Goal: Task Accomplishment & Management: Use online tool/utility

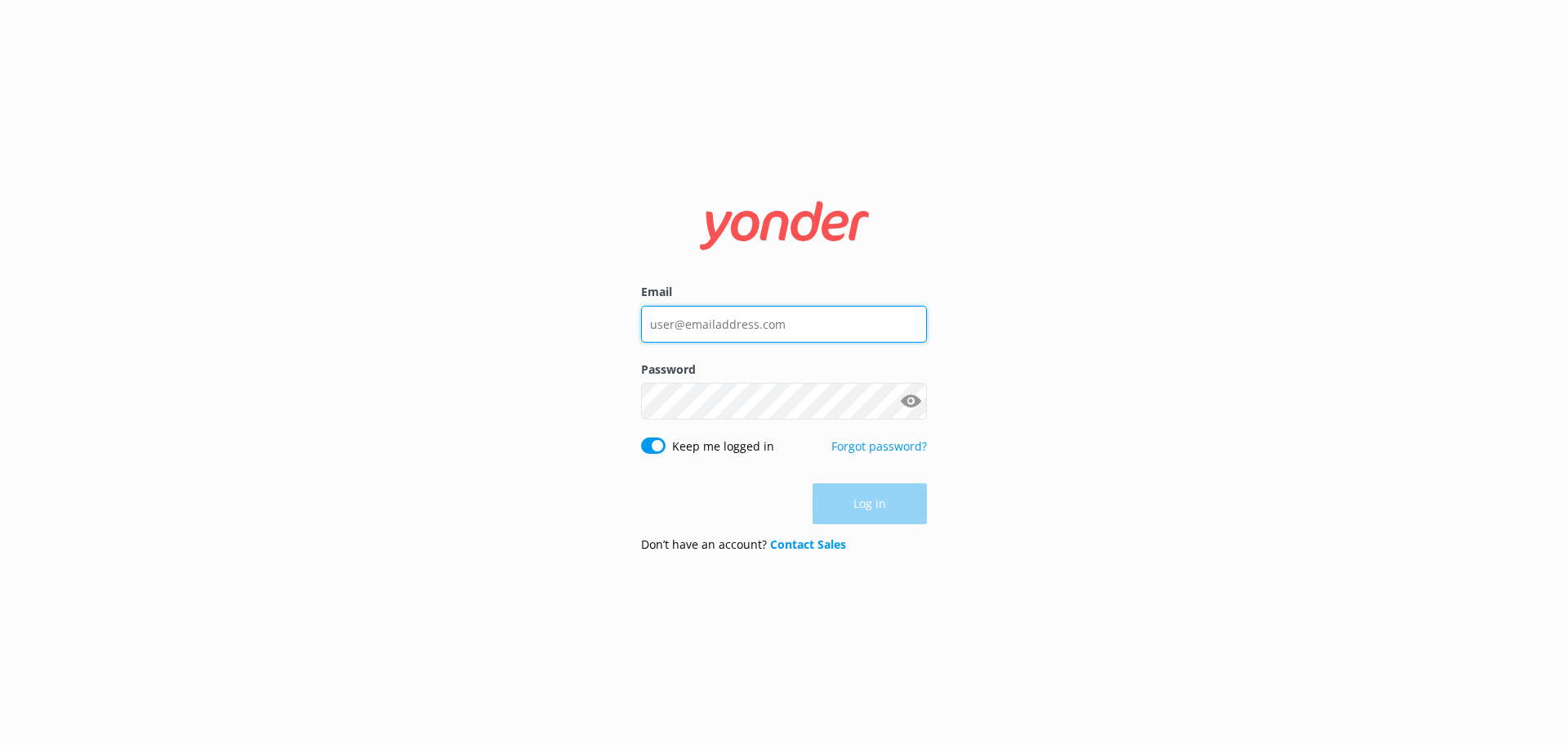
type input "[EMAIL_ADDRESS][DOMAIN_NAME]"
click at [870, 503] on div "Log in" at bounding box center [784, 503] width 286 height 41
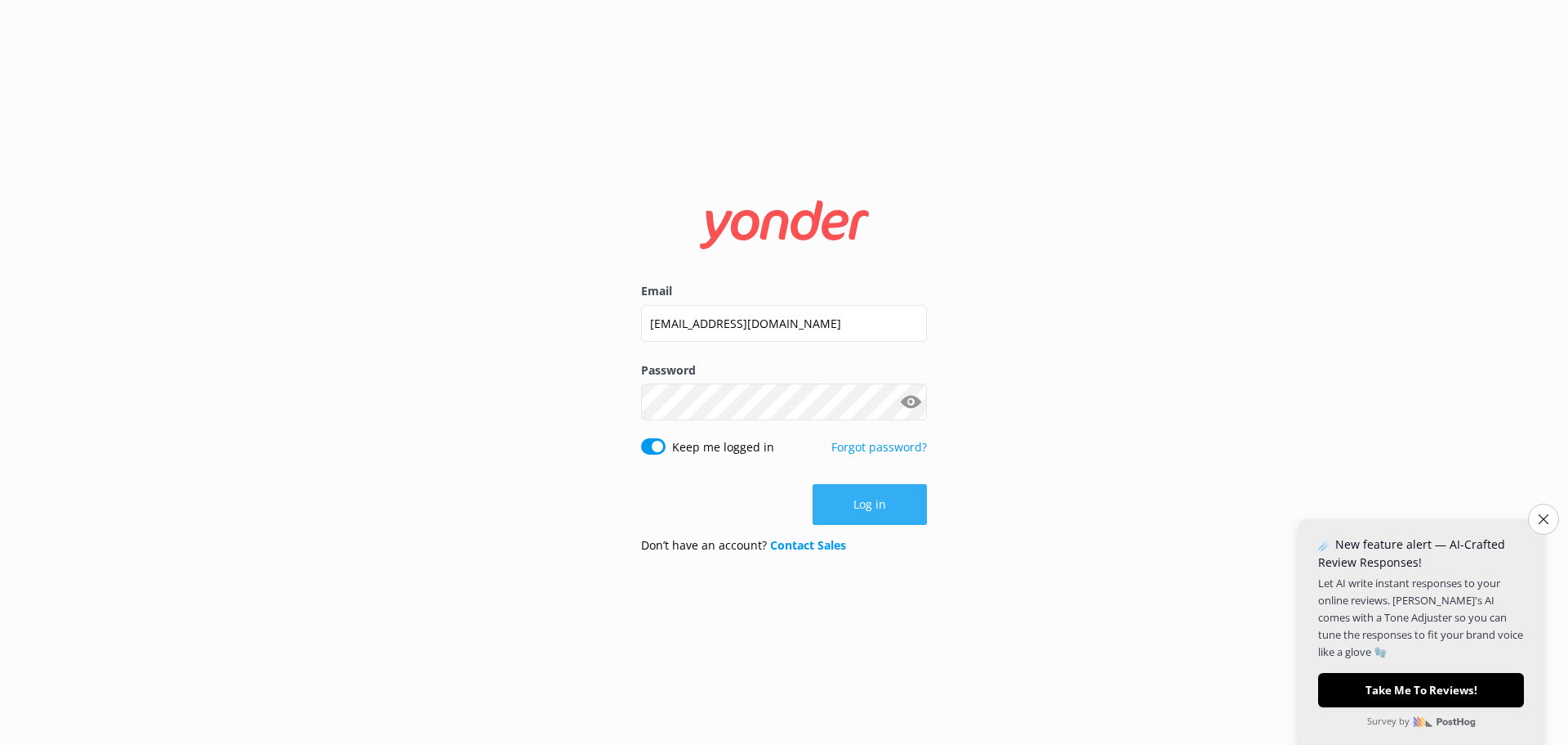
click at [870, 503] on button "Log in" at bounding box center [870, 504] width 114 height 41
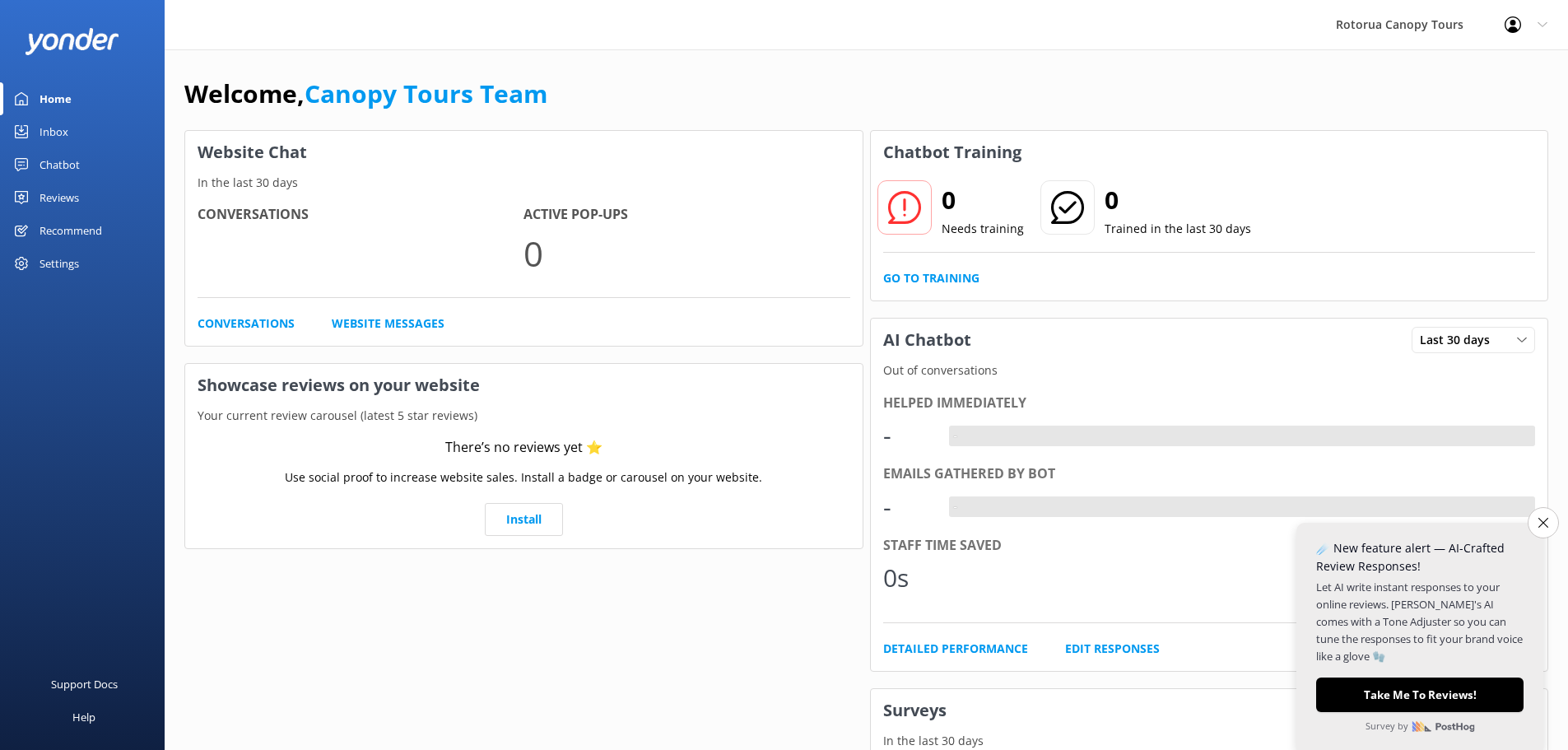
click at [55, 161] on div "Chatbot" at bounding box center [59, 165] width 40 height 33
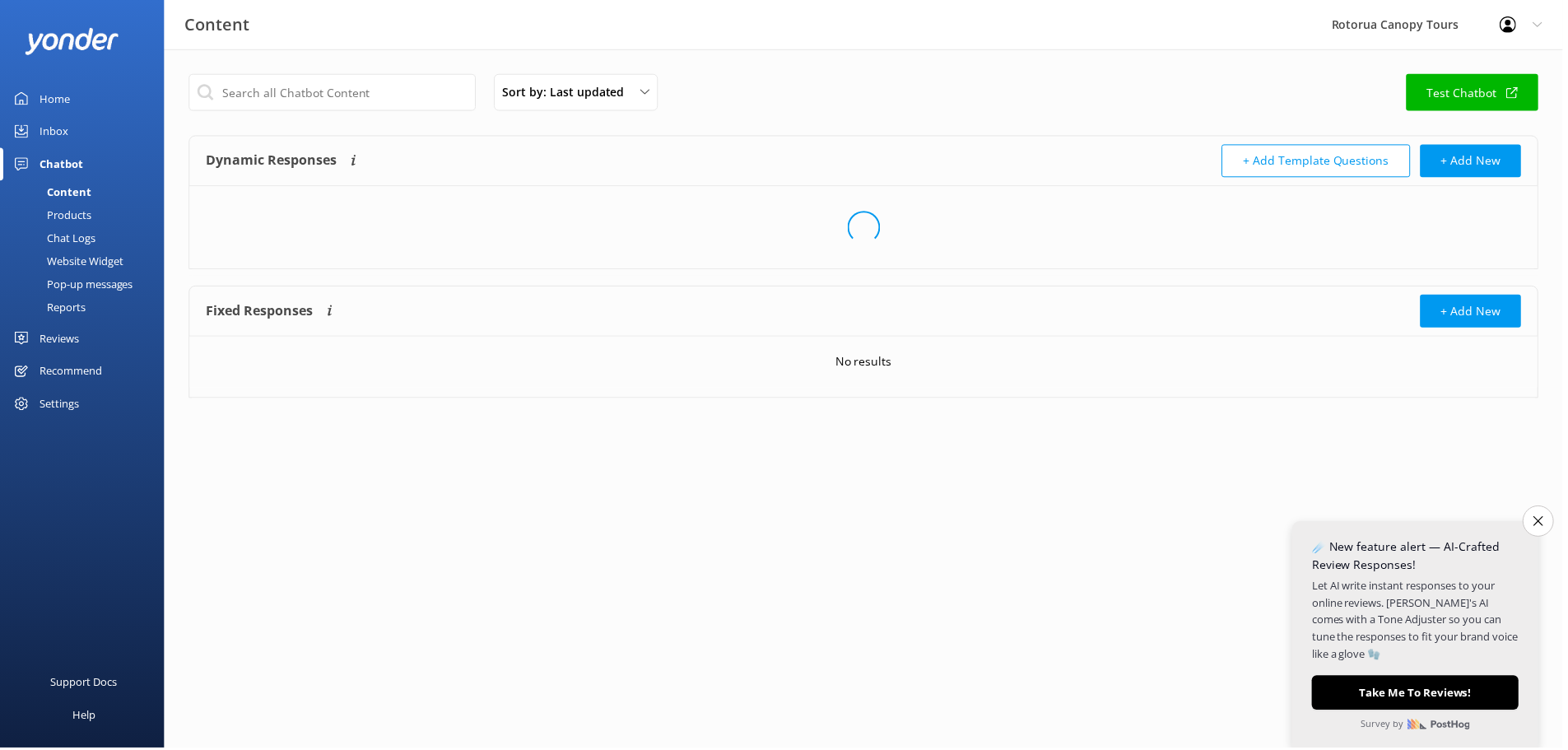
click at [61, 137] on div "Inbox" at bounding box center [54, 131] width 29 height 33
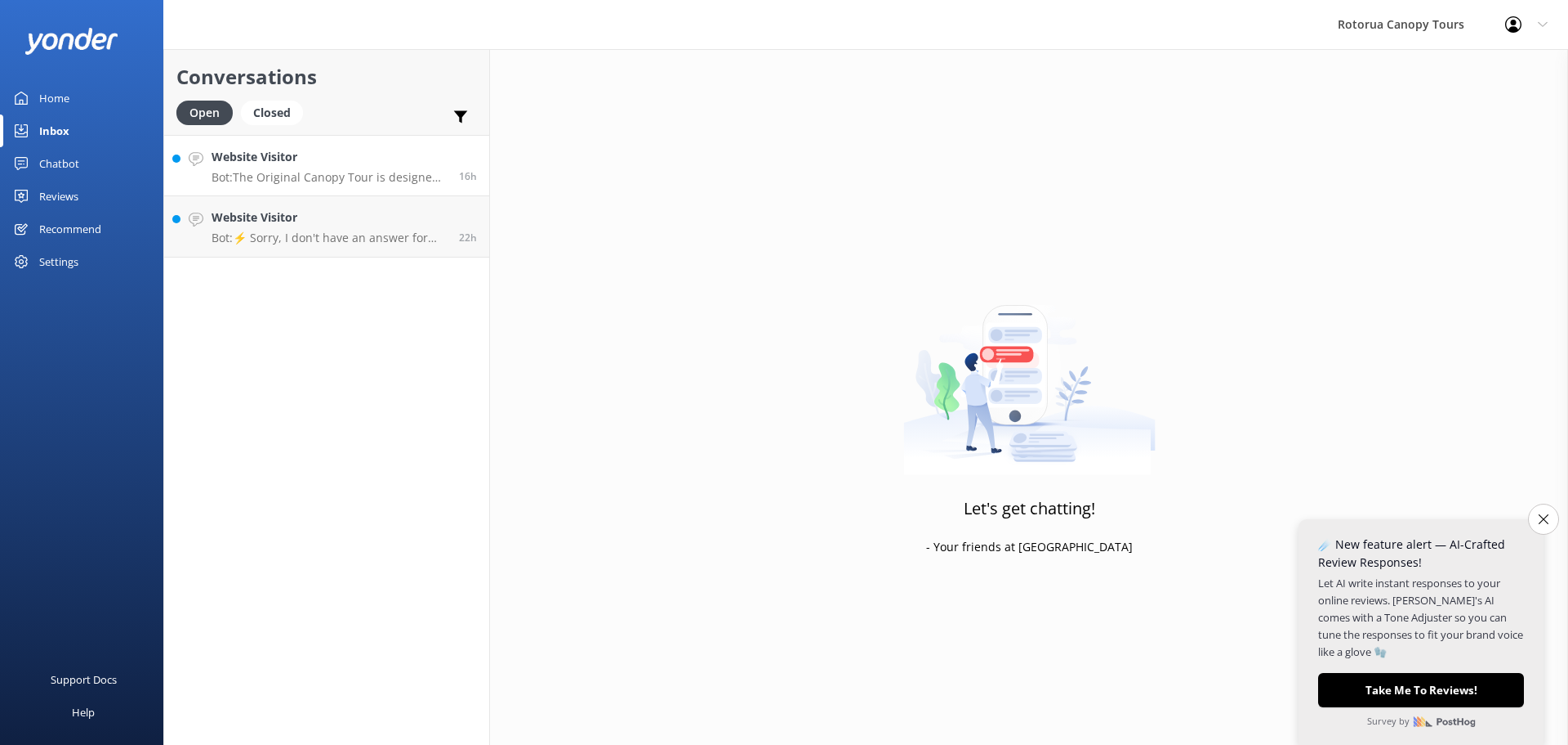
click at [284, 182] on p "Bot: The Original Canopy Tour is designed to be inclusive and suitable for a wi…" at bounding box center [328, 177] width 235 height 14
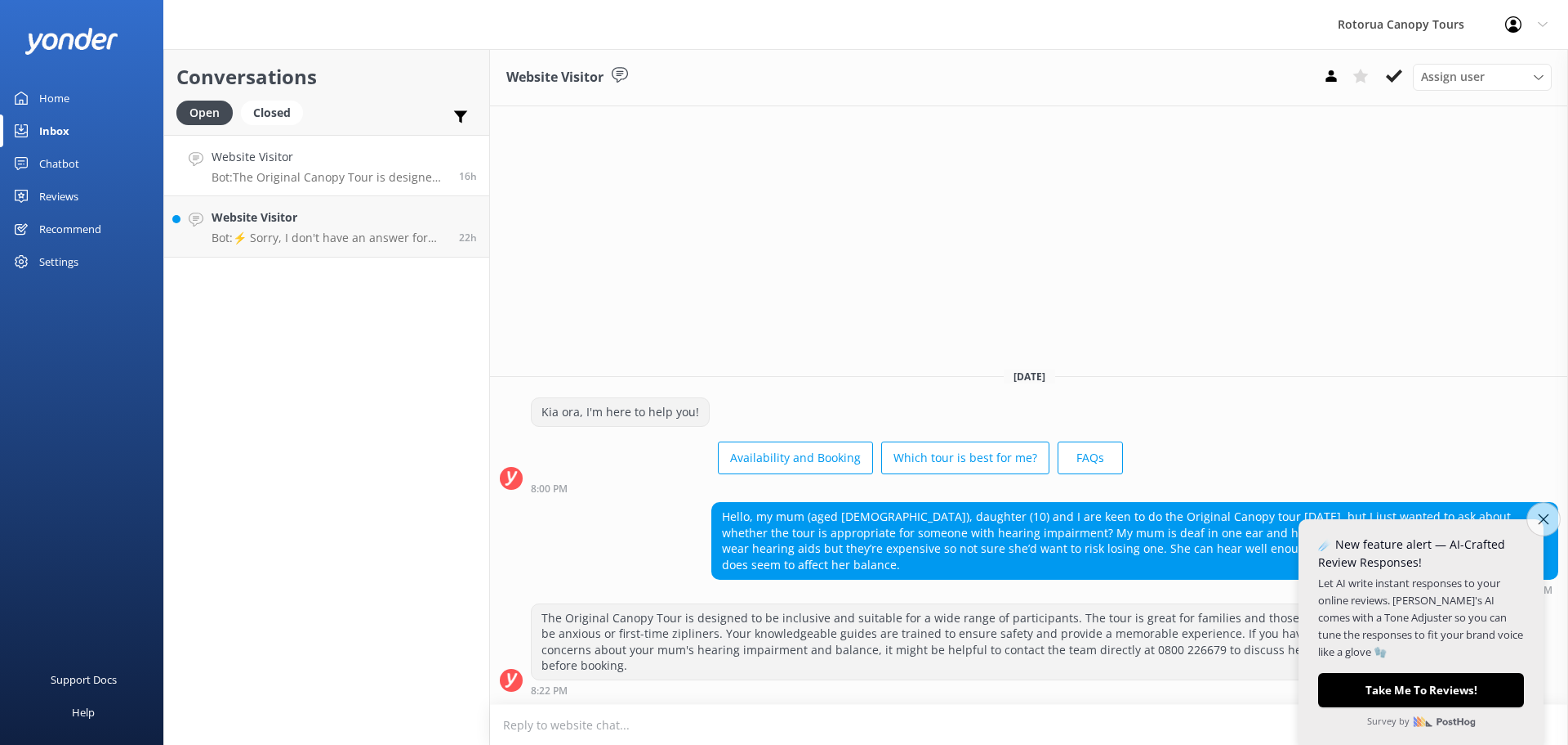
click at [1548, 524] on button "Close survey" at bounding box center [1544, 519] width 34 height 34
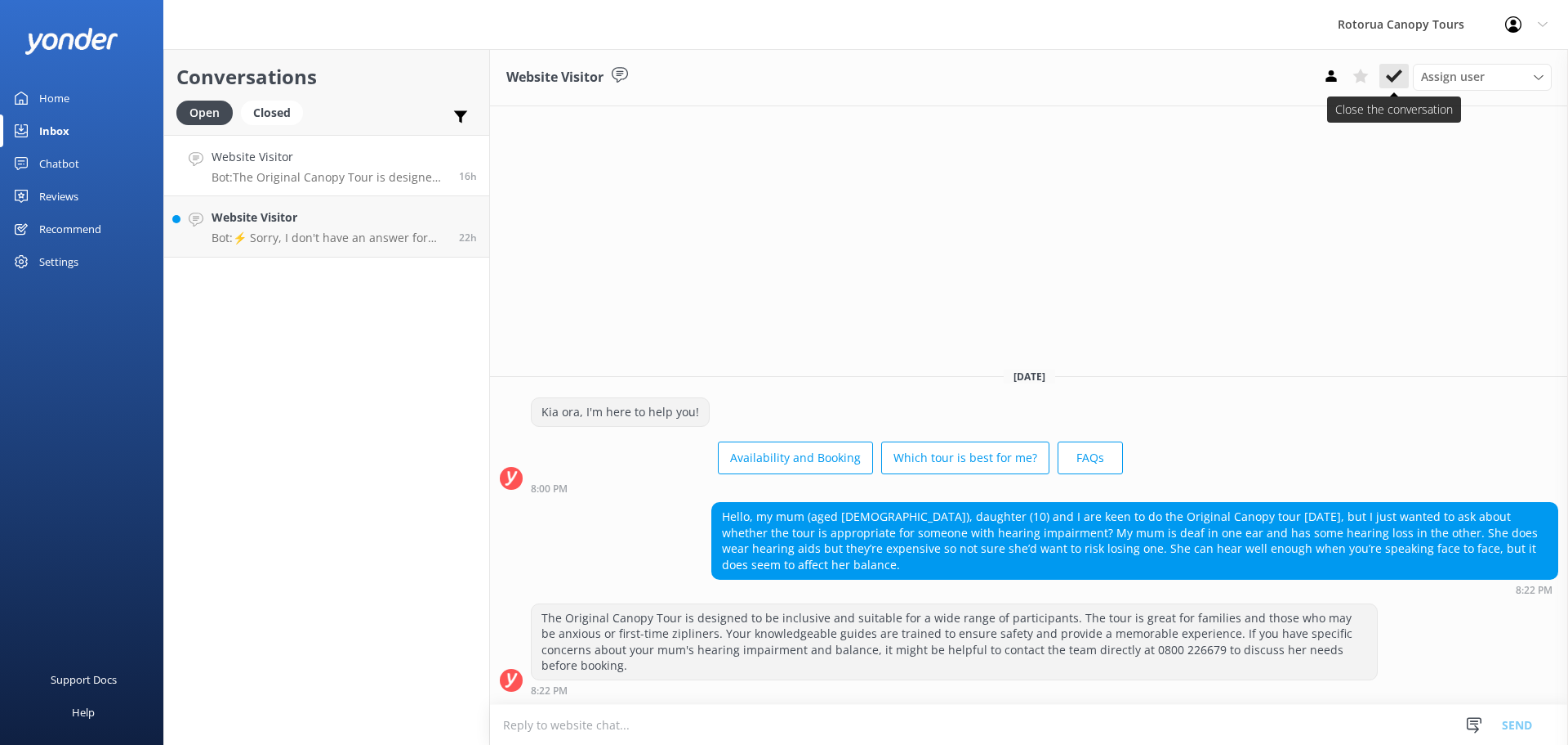
click at [1384, 75] on button at bounding box center [1394, 76] width 29 height 25
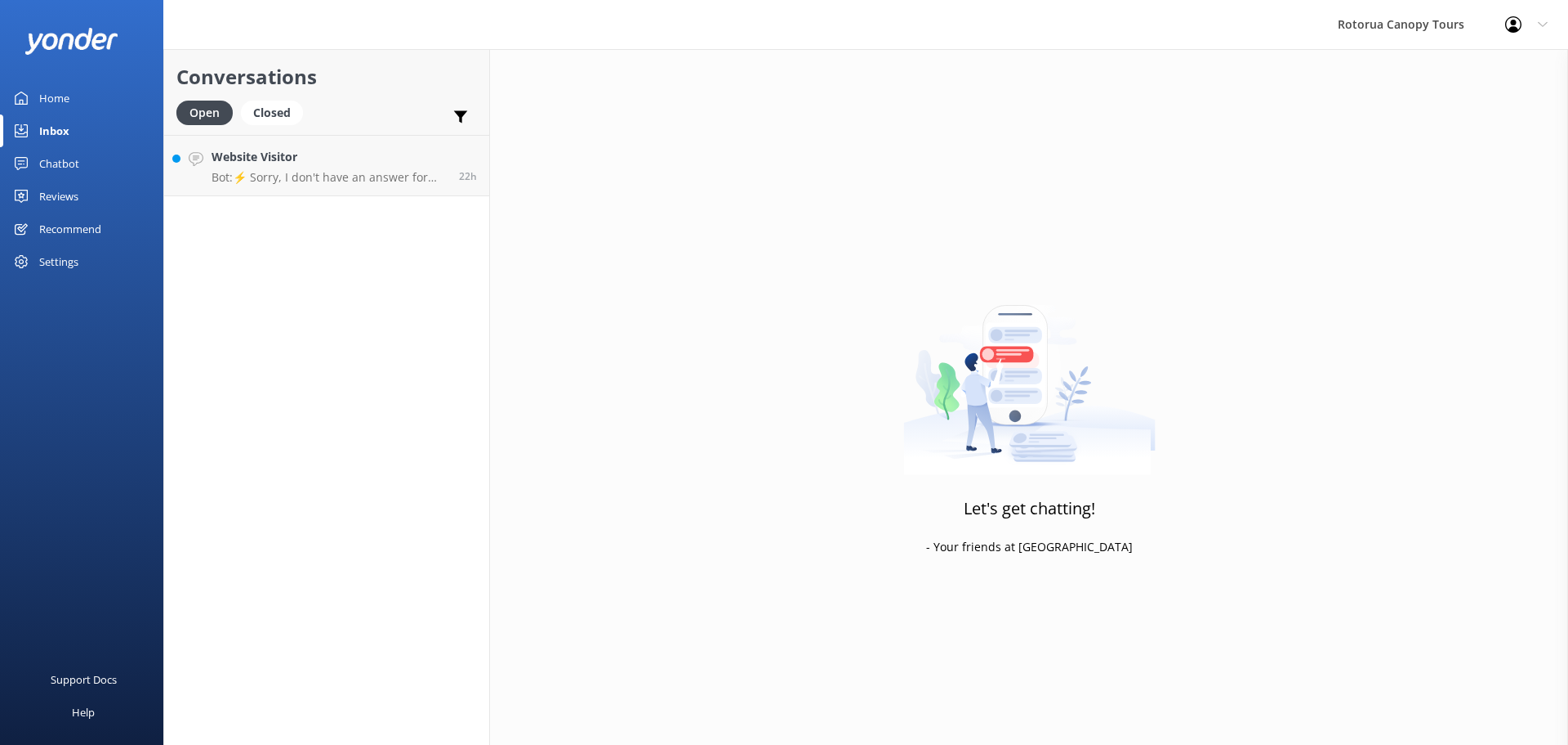
click at [305, 205] on div "Conversations Open Closed Important Assigned to me Unassigned Website Visitor B…" at bounding box center [327, 397] width 327 height 696
click at [318, 183] on p "Bot: ⚡ Sorry, I don't have an answer for that. Could you please try and rephras…" at bounding box center [328, 177] width 235 height 14
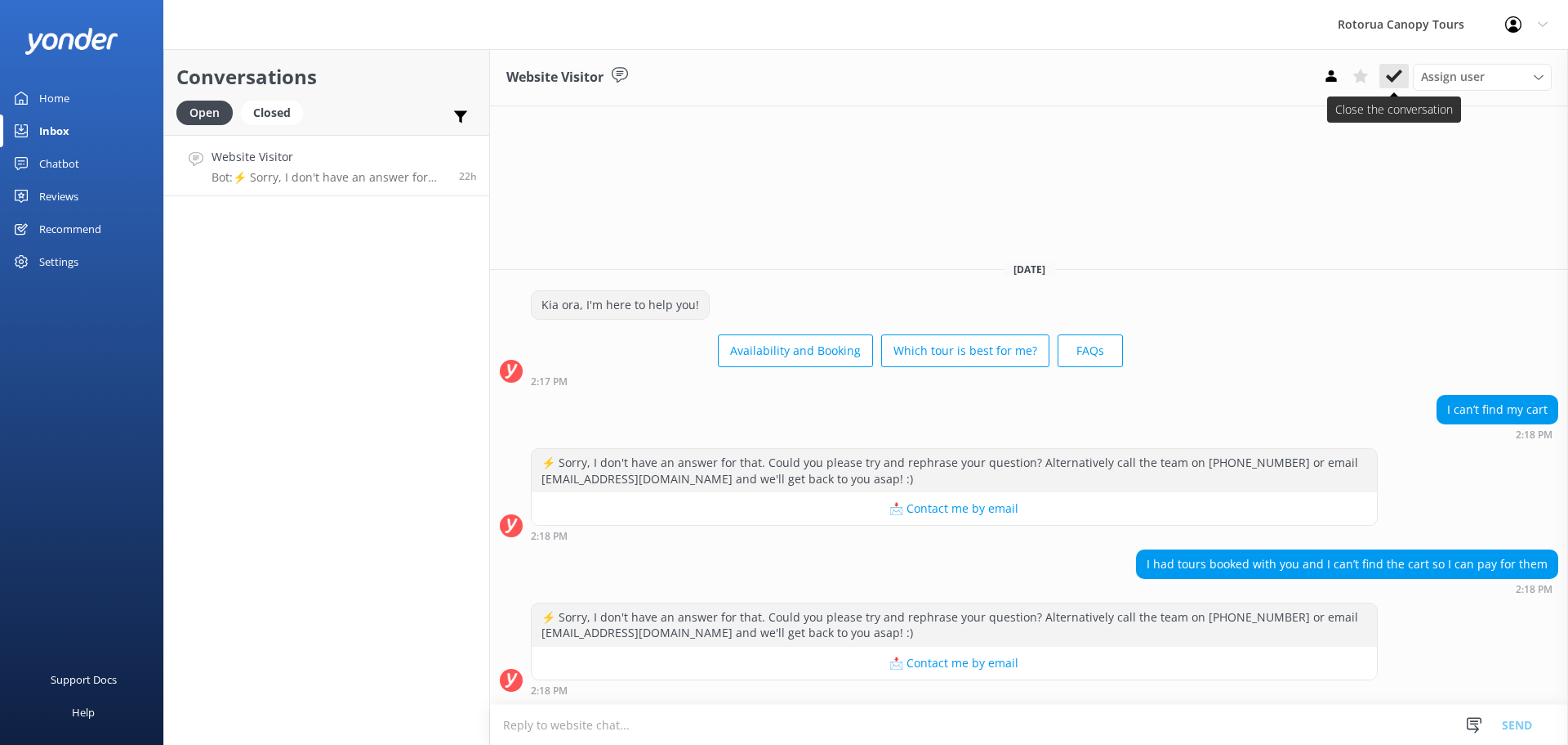
click at [1391, 67] on button at bounding box center [1394, 76] width 29 height 25
